Goal: Task Accomplishment & Management: Manage account settings

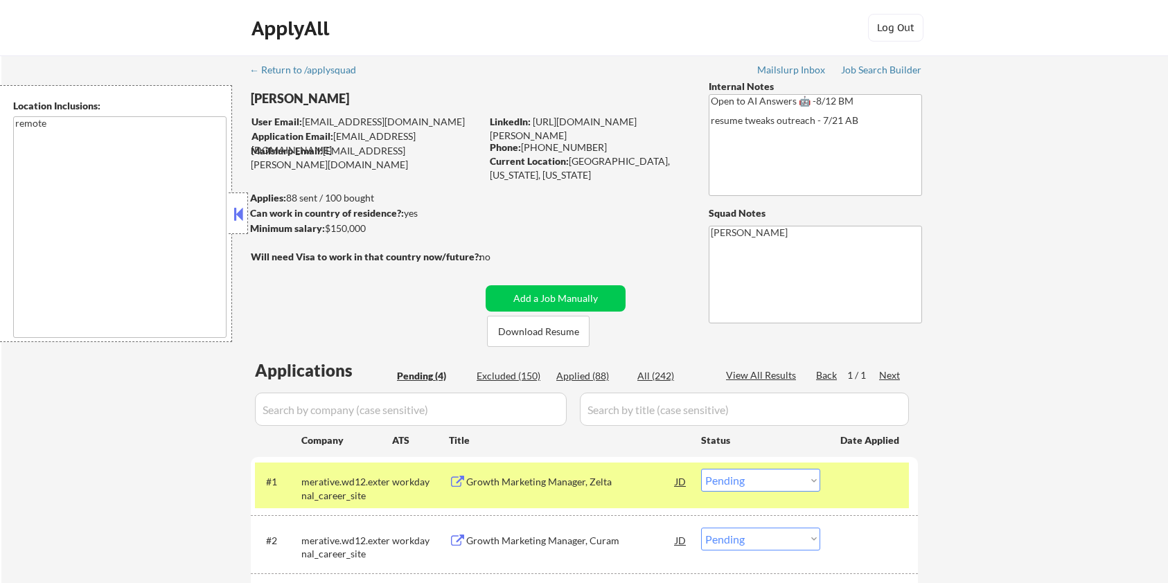
select select ""pending""
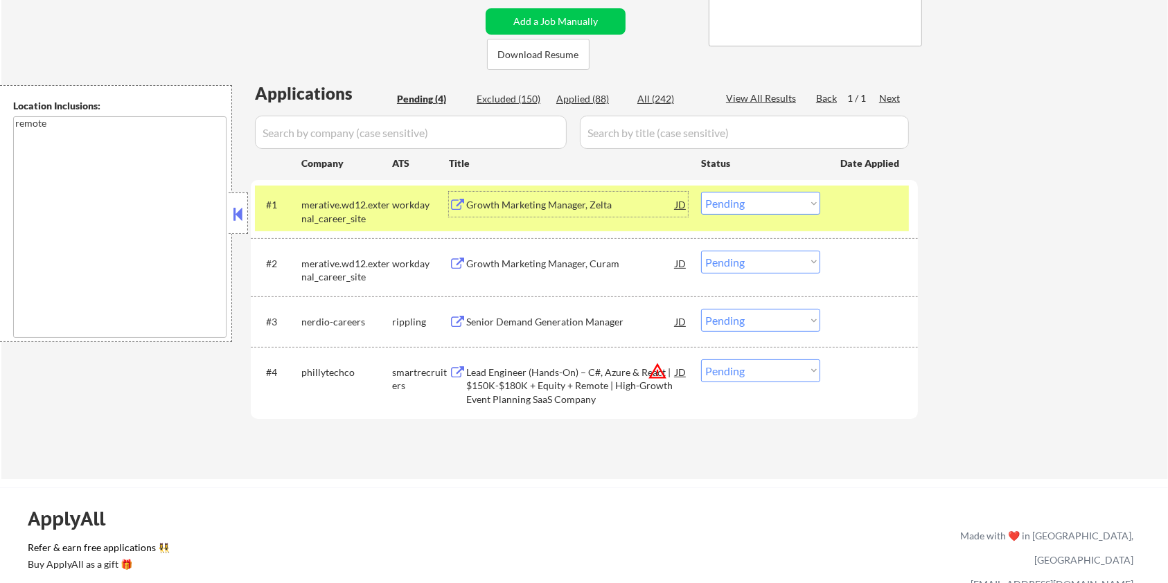
scroll to position [277, 0]
click at [763, 208] on select "Choose an option... Pending Applied Excluded (Questions) Excluded (Expired) Exc…" at bounding box center [760, 203] width 119 height 23
click at [701, 192] on select "Choose an option... Pending Applied Excluded (Questions) Excluded (Expired) Exc…" at bounding box center [760, 203] width 119 height 23
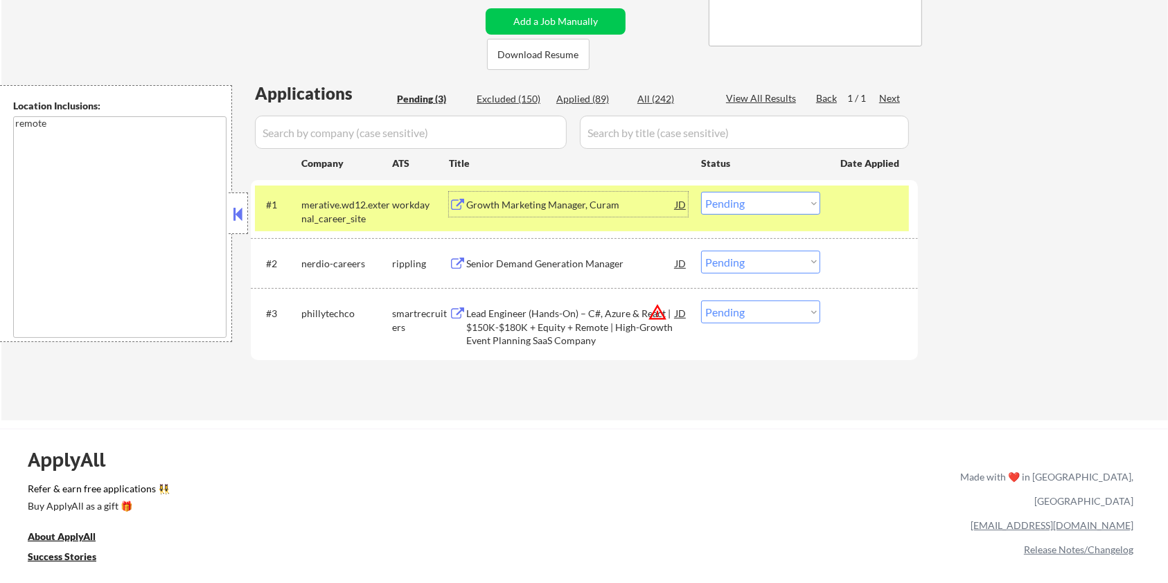
click at [482, 198] on div "Growth Marketing Manager, Curam" at bounding box center [570, 205] width 209 height 14
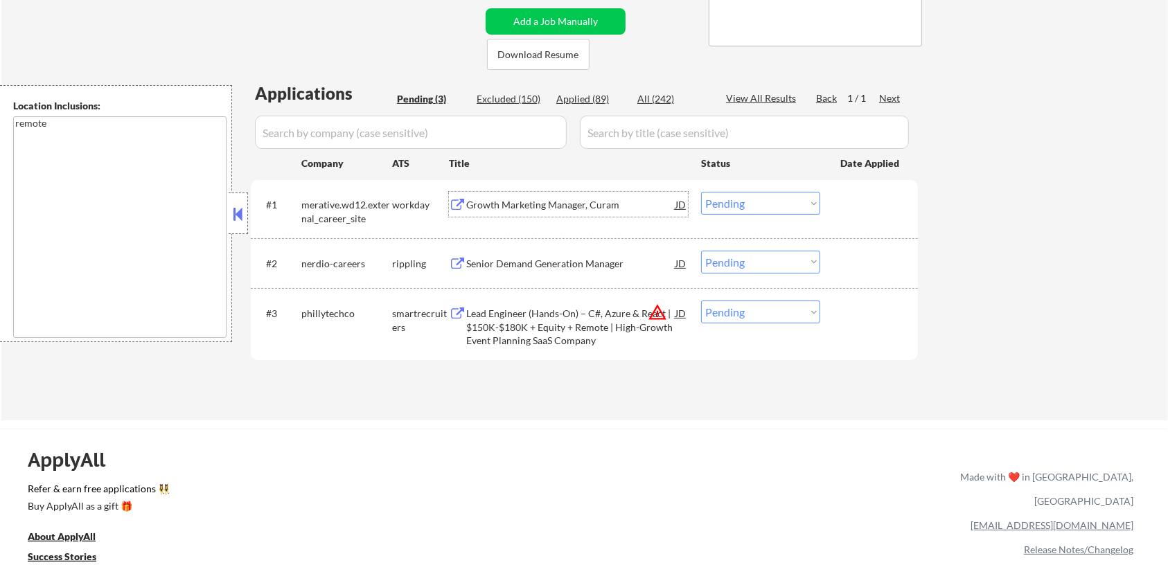
click at [739, 204] on select "Choose an option... Pending Applied Excluded (Questions) Excluded (Expired) Exc…" at bounding box center [760, 203] width 119 height 23
click at [701, 192] on select "Choose an option... Pending Applied Excluded (Questions) Excluded (Expired) Exc…" at bounding box center [760, 203] width 119 height 23
select select ""pending""
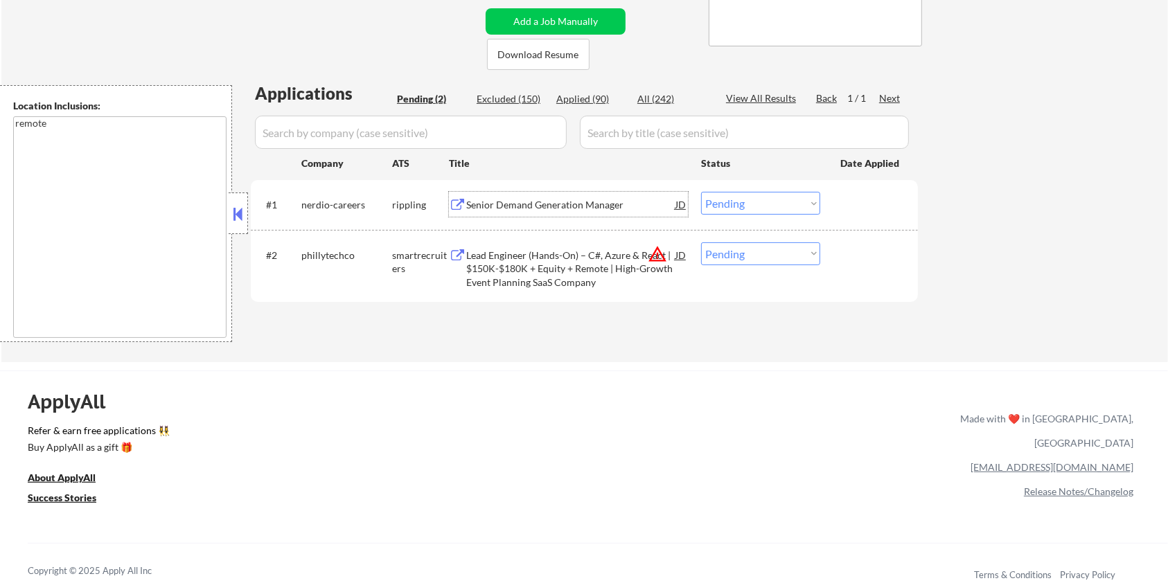
click at [550, 207] on div "Senior Demand Generation Manager" at bounding box center [570, 205] width 209 height 14
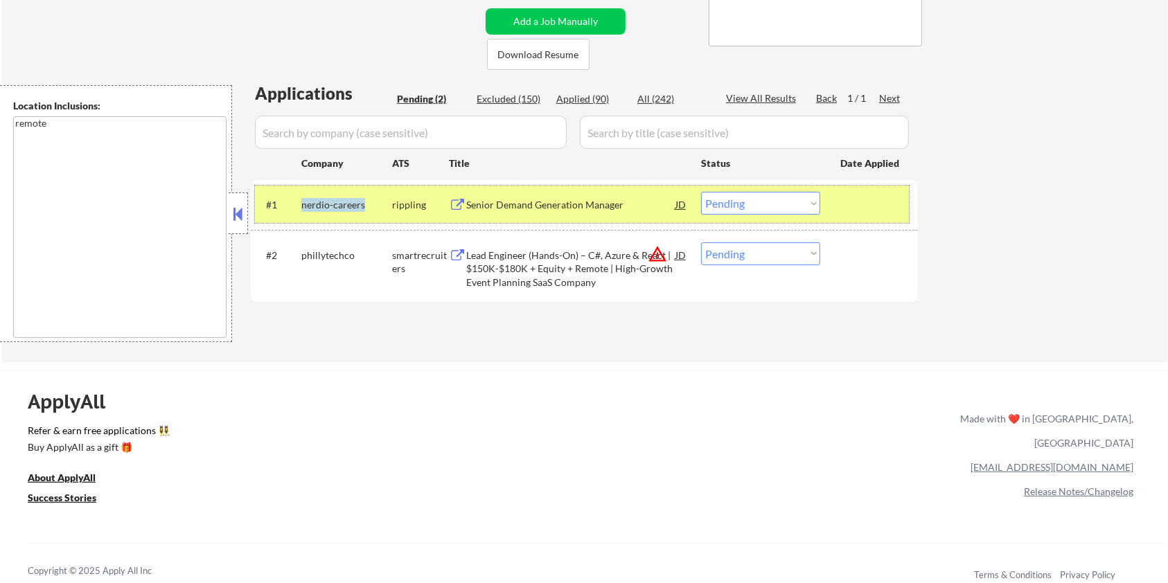
drag, startPoint x: 365, startPoint y: 202, endPoint x: 296, endPoint y: 219, distance: 70.5
click at [296, 218] on div "#1 nerdio-careers rippling Senior Demand Generation Manager JD Choose an option…" at bounding box center [582, 204] width 654 height 37
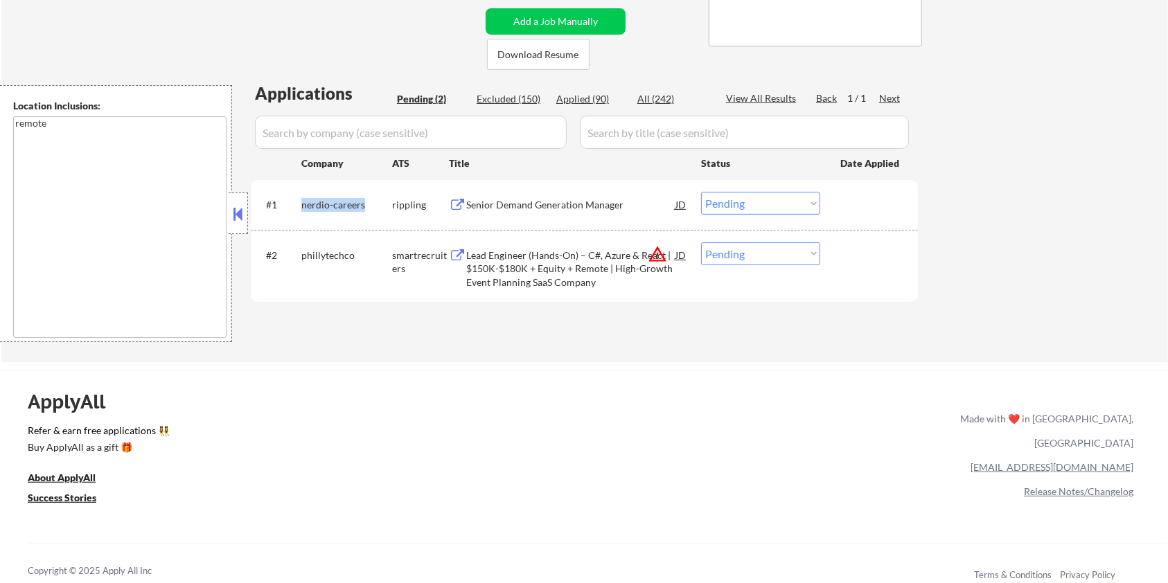
copy div "nerdio-careers"
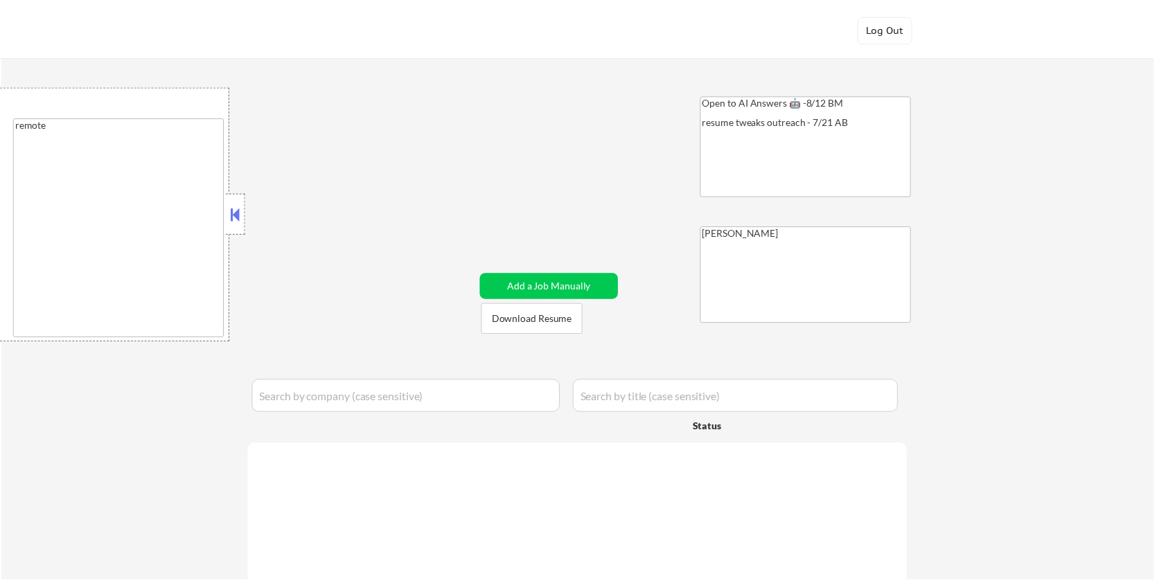
scroll to position [332, 0]
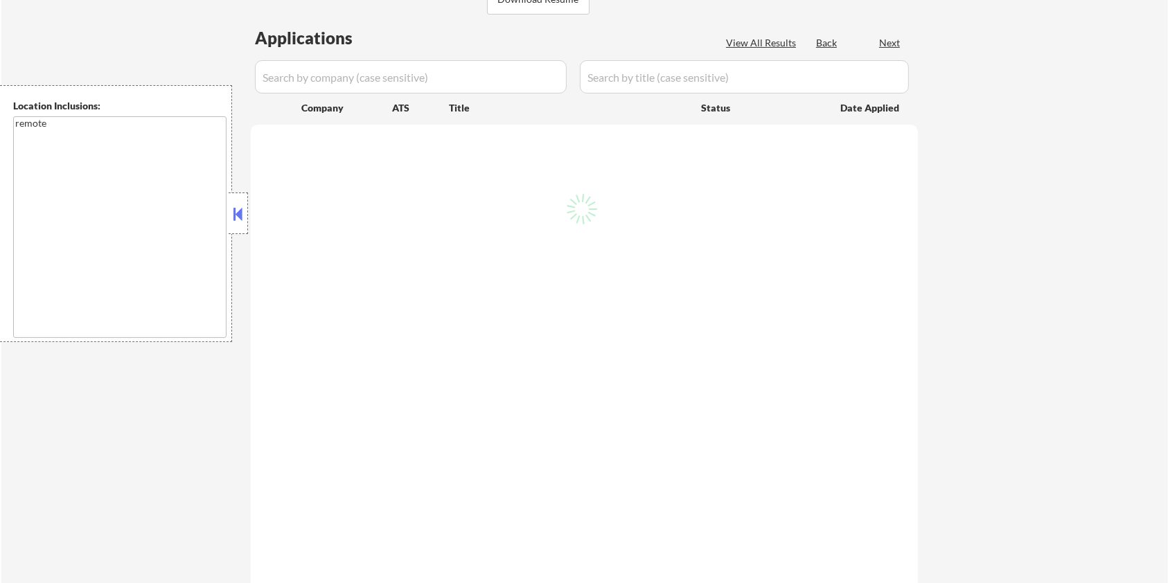
select select ""pending""
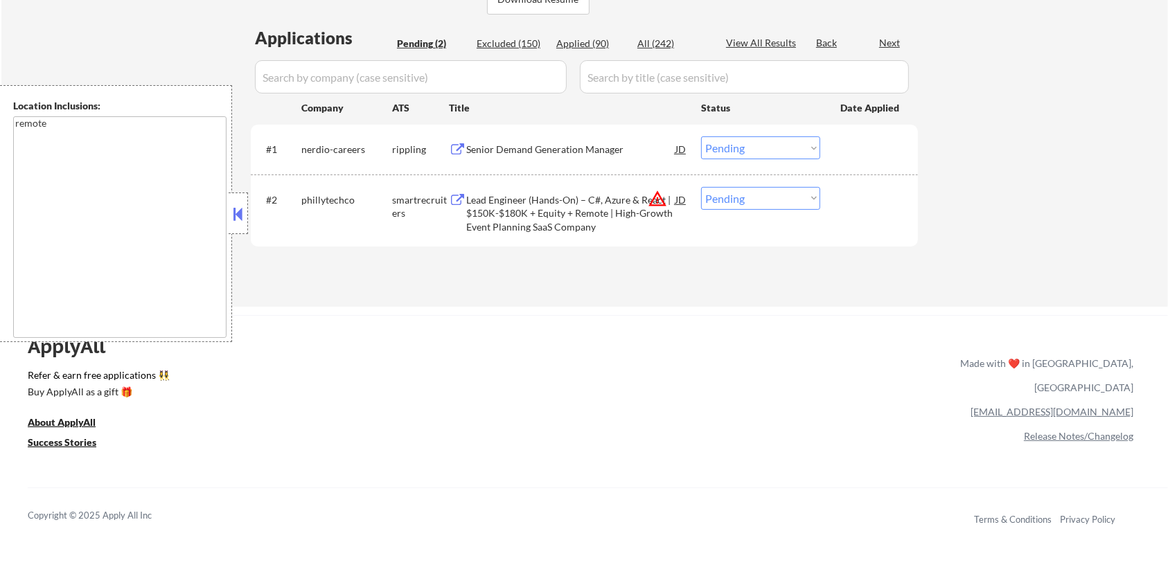
scroll to position [277, 0]
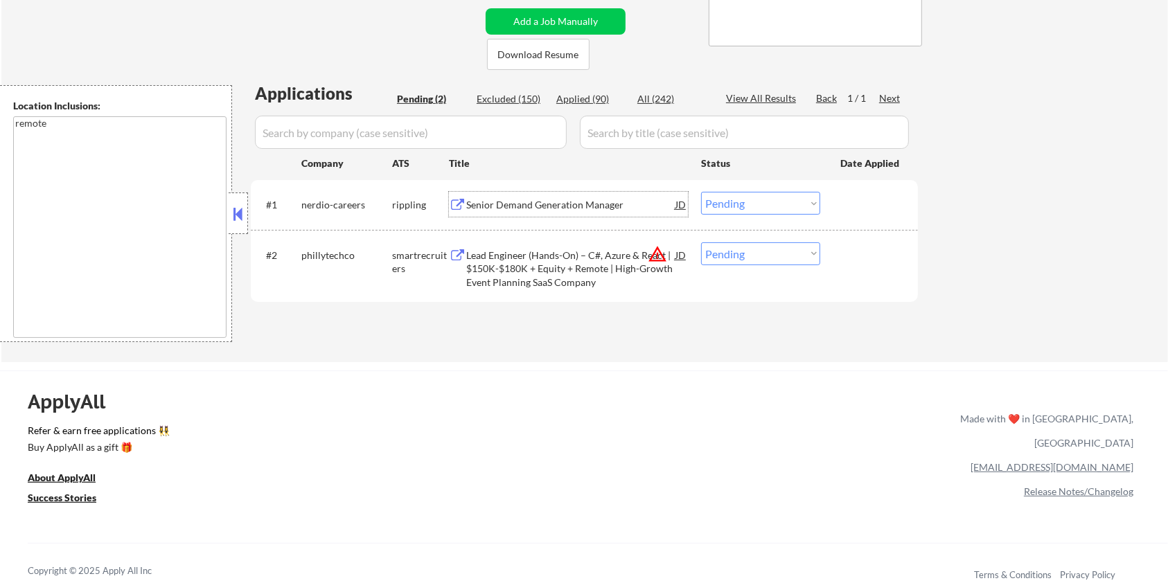
click at [565, 202] on div "Senior Demand Generation Manager" at bounding box center [570, 205] width 209 height 14
